Goal: Transaction & Acquisition: Purchase product/service

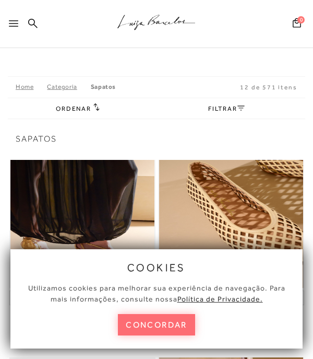
click at [158, 325] on button "concordar" at bounding box center [156, 324] width 77 height 21
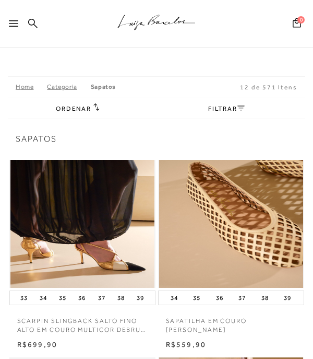
click at [16, 22] on icon at bounding box center [13, 23] width 9 height 6
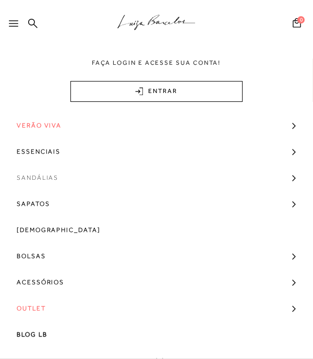
click at [48, 178] on span "Sandálias" at bounding box center [38, 178] width 42 height 26
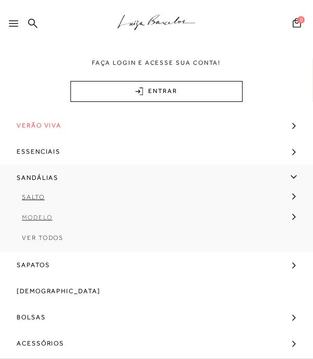
click at [295, 215] on icon at bounding box center [295, 217] width 4 height 6
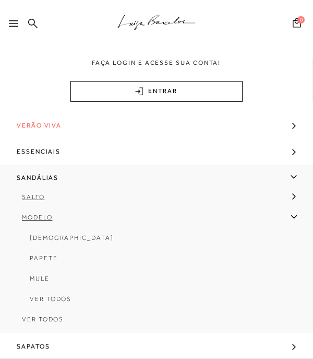
click at [51, 241] on span "[DEMOGRAPHIC_DATA]" at bounding box center [72, 237] width 84 height 7
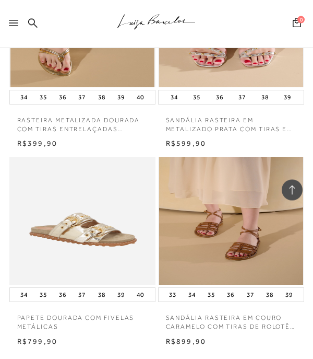
scroll to position [1128, 0]
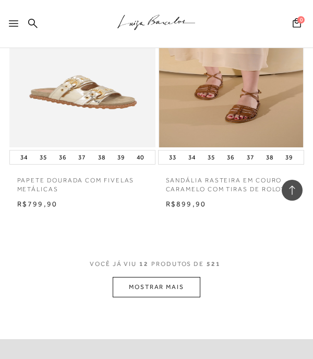
click at [147, 278] on button "MOSTRAR MAIS" at bounding box center [157, 287] width 88 height 20
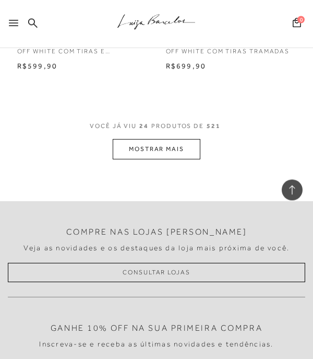
scroll to position [2433, 0]
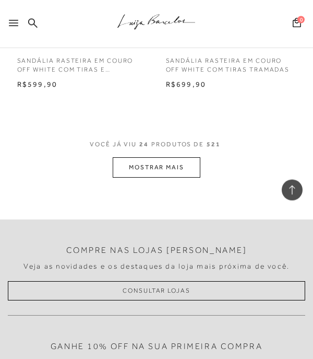
click at [148, 158] on button "MOSTRAR MAIS" at bounding box center [157, 168] width 88 height 20
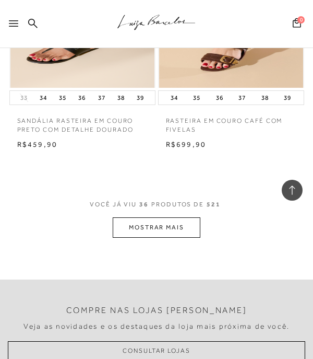
scroll to position [3363, 0]
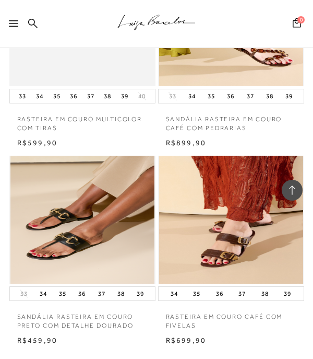
click at [42, 25] on div ".a{fill-rule:evenodd;stroke:#000!important;stroke-width:0!important;}" at bounding box center [167, 24] width 291 height 48
click at [35, 25] on icon at bounding box center [32, 22] width 9 height 9
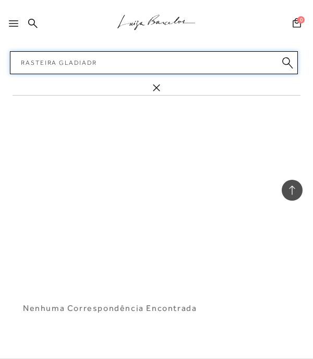
type input "Rasteira gladiadra"
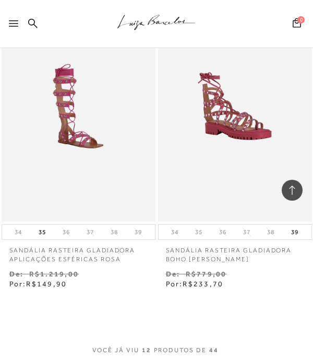
scroll to position [1677, 0]
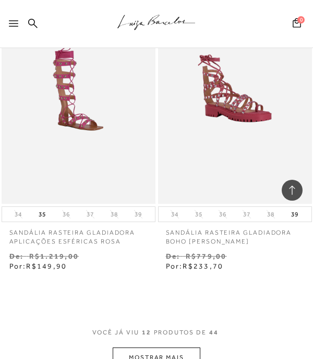
click at [187, 351] on button "MOSTRAR MAIS" at bounding box center [157, 357] width 88 height 20
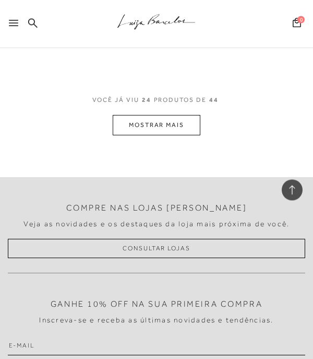
click at [171, 115] on button "MOSTRAR MAIS" at bounding box center [157, 125] width 88 height 20
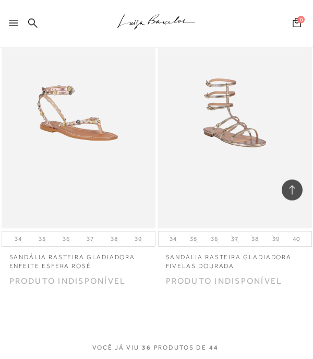
scroll to position [5377, 0]
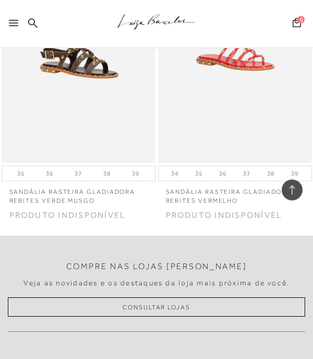
scroll to position [6662, 0]
